Goal: Task Accomplishment & Management: Use online tool/utility

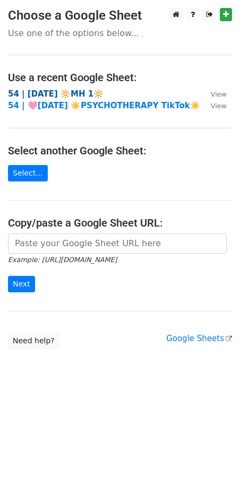
click at [75, 94] on strong "54 | SEP 1 2025 🔆MH 1🔆" at bounding box center [55, 94] width 95 height 10
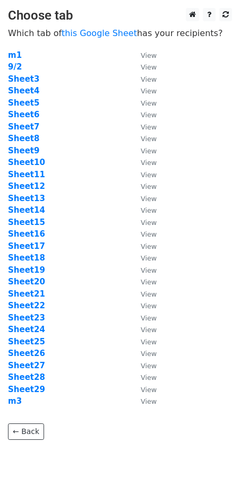
drag, startPoint x: 87, startPoint y: 158, endPoint x: 41, endPoint y: 193, distance: 57.5
click at [87, 158] on td "Sheet10" at bounding box center [69, 162] width 122 height 12
click at [31, 198] on strong "Sheet13" at bounding box center [26, 199] width 37 height 10
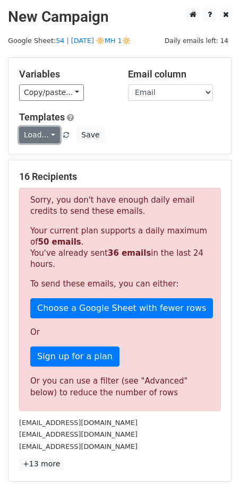
click at [38, 135] on link "Load..." at bounding box center [39, 135] width 41 height 16
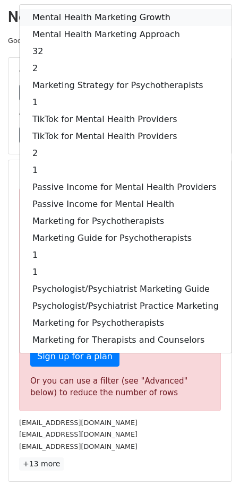
click at [89, 19] on link "Mental Health Marketing Growth" at bounding box center [126, 17] width 212 height 17
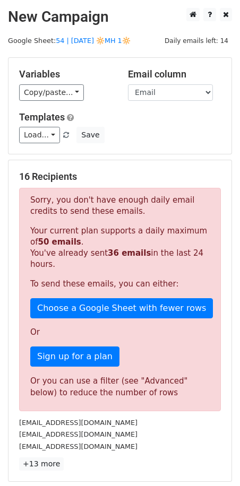
scroll to position [154, 0]
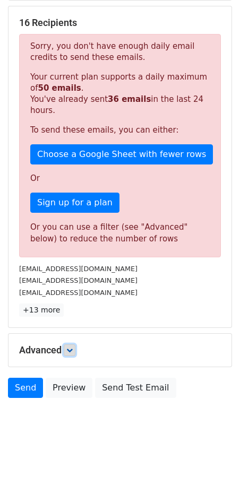
click at [72, 352] on link at bounding box center [70, 350] width 12 height 12
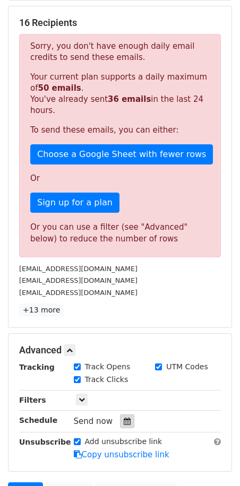
click at [124, 419] on icon at bounding box center [127, 420] width 7 height 7
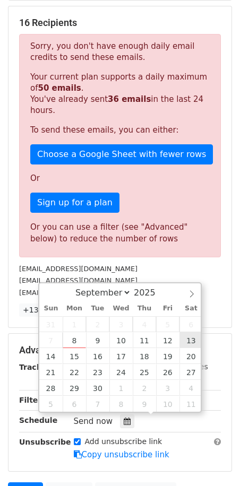
type input "2025-09-13 12:00"
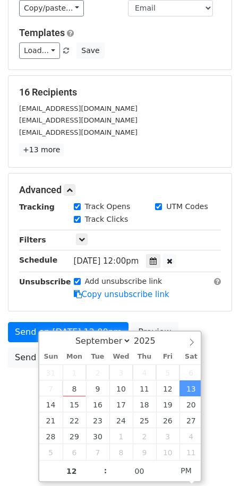
scroll to position [53, 0]
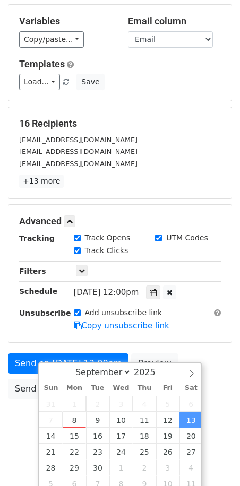
click at [189, 286] on div "Tracking Track Opens UTM Codes Track Clicks Filters Only include spreadsheet ro…" at bounding box center [120, 281] width 202 height 99
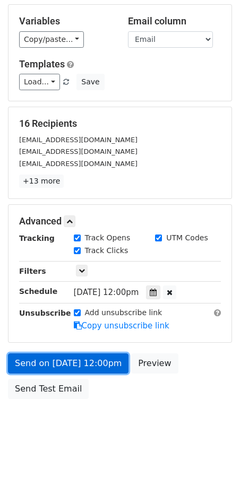
click at [43, 354] on link "Send on Sep 13 at 12:00pm" at bounding box center [68, 363] width 120 height 20
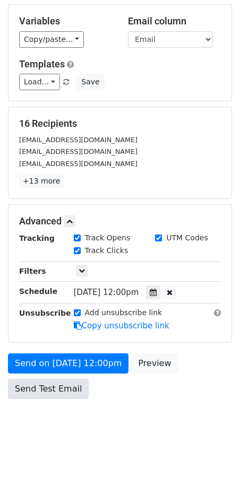
drag, startPoint x: 46, startPoint y: 400, endPoint x: 46, endPoint y: 394, distance: 6.4
click at [46, 397] on div "Send on Sep 13 at 12:00pm Preview Send Test Email" at bounding box center [120, 378] width 240 height 51
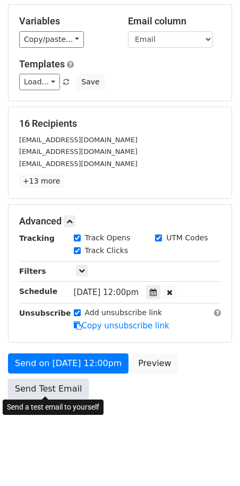
click at [46, 390] on link "Send Test Email" at bounding box center [48, 389] width 81 height 20
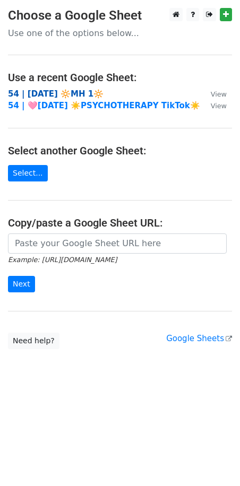
click at [54, 91] on strong "54 | [DATE] 🔆MH 1🔆" at bounding box center [55, 94] width 95 height 10
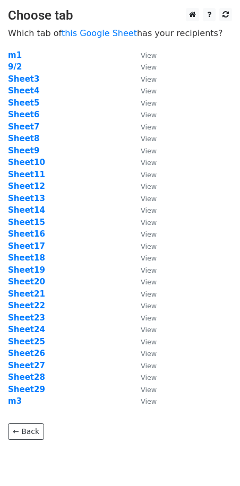
click at [56, 127] on td "Sheet7" at bounding box center [69, 127] width 122 height 12
click at [37, 213] on strong "Sheet14" at bounding box center [26, 210] width 37 height 10
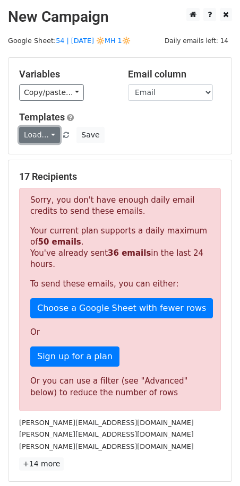
click at [50, 140] on link "Load..." at bounding box center [39, 135] width 41 height 16
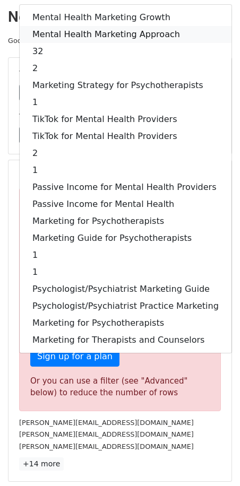
click at [99, 40] on link "Mental Health Marketing Approach" at bounding box center [126, 34] width 212 height 17
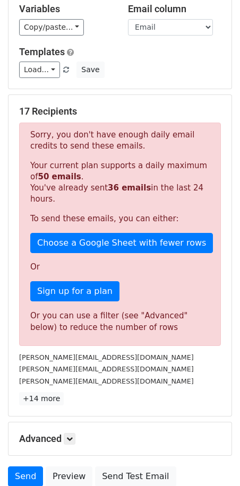
scroll to position [154, 0]
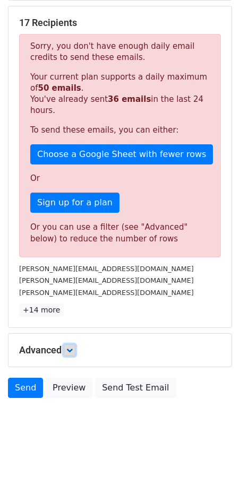
click at [73, 352] on link at bounding box center [70, 350] width 12 height 12
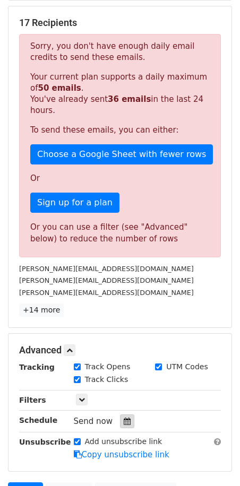
click at [124, 417] on icon at bounding box center [127, 420] width 7 height 7
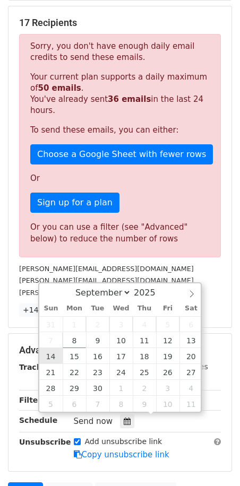
type input "2025-09-14 12:00"
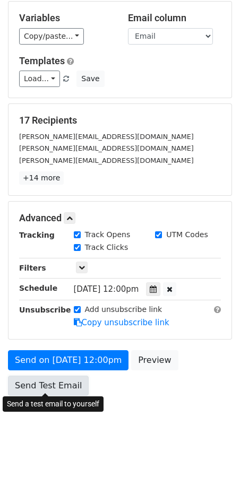
scroll to position [53, 0]
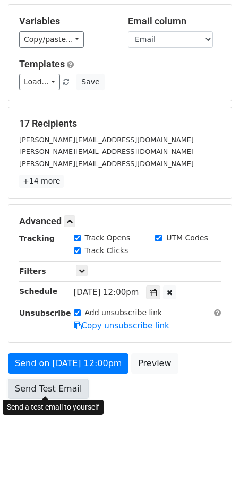
click at [21, 353] on div "Send on Sep 14 at 12:00pm Preview Send Test Email" at bounding box center [120, 378] width 240 height 51
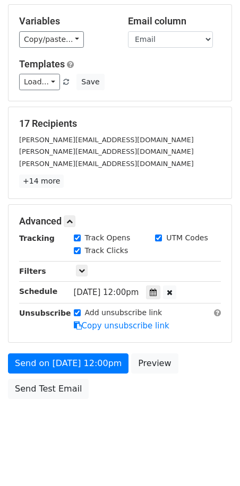
click at [38, 374] on div "Send on Sep 14 at 12:00pm Preview Send Test Email" at bounding box center [120, 378] width 240 height 51
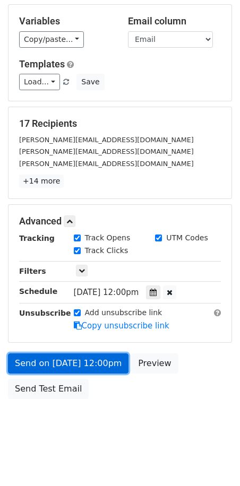
click at [46, 359] on link "Send on Sep 14 at 12:00pm" at bounding box center [68, 363] width 120 height 20
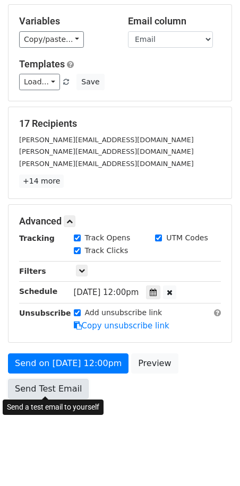
click at [43, 385] on link "Send Test Email" at bounding box center [48, 389] width 81 height 20
